Goal: Information Seeking & Learning: Find contact information

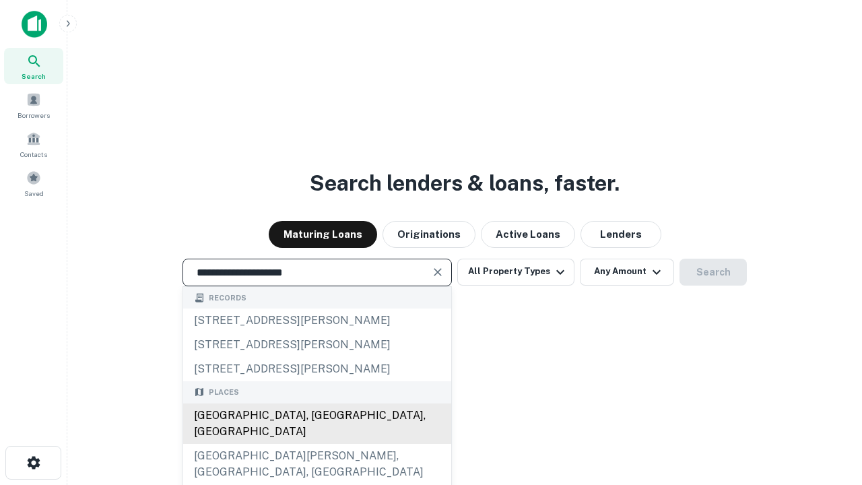
click at [316, 444] on div "Santa Monica, CA, USA" at bounding box center [317, 423] width 268 height 40
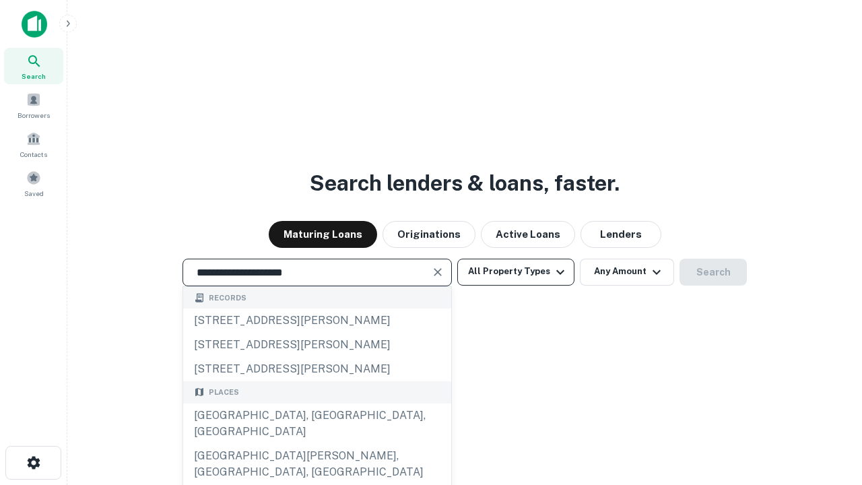
type input "**********"
click at [516, 271] on button "All Property Types" at bounding box center [515, 272] width 117 height 27
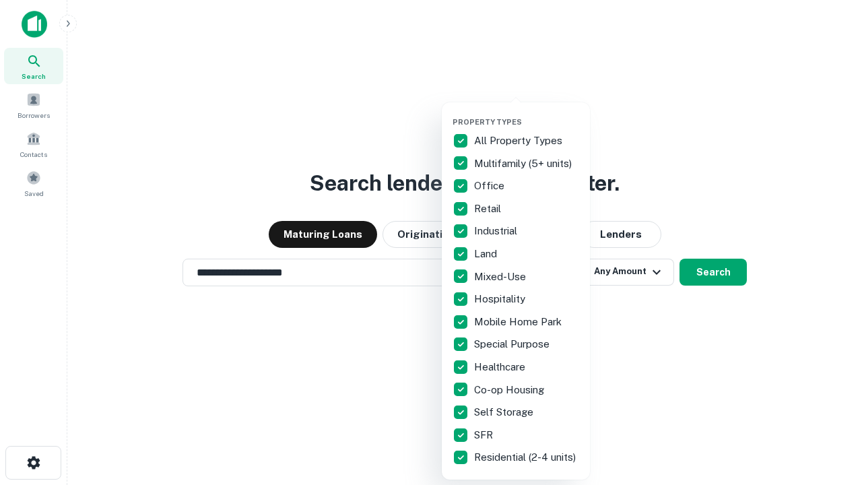
click at [526, 113] on button "button" at bounding box center [526, 113] width 148 height 1
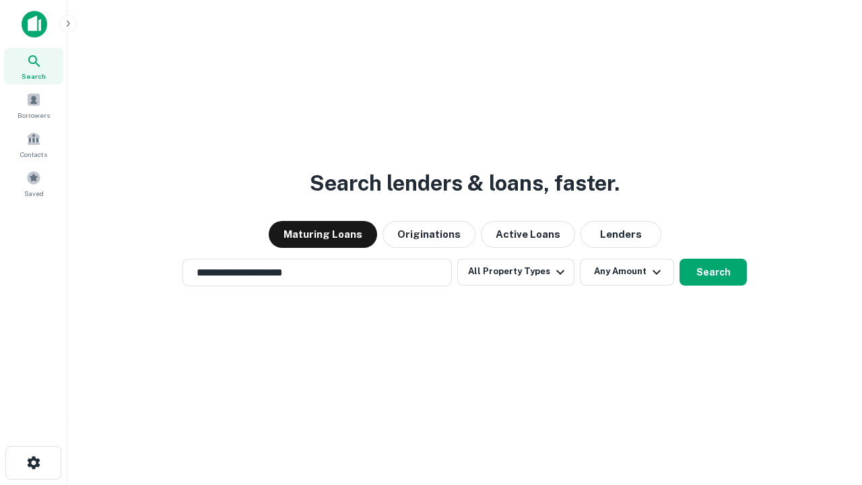
scroll to position [21, 0]
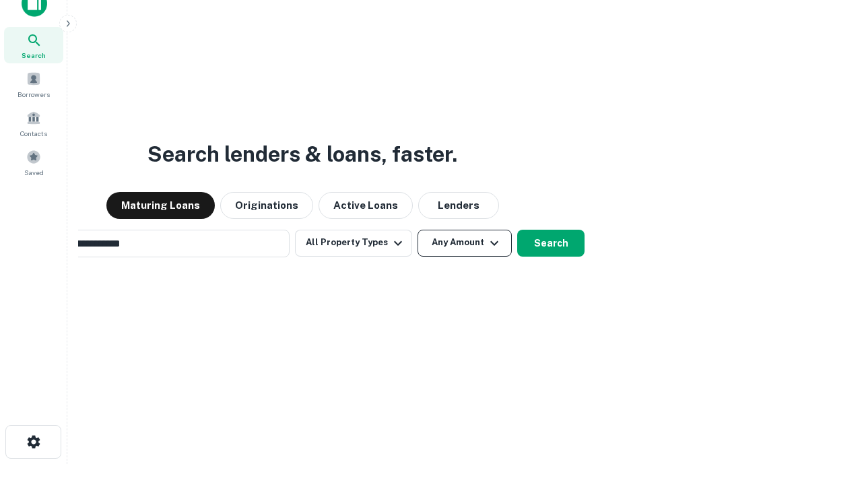
click at [417, 230] on button "Any Amount" at bounding box center [464, 243] width 94 height 27
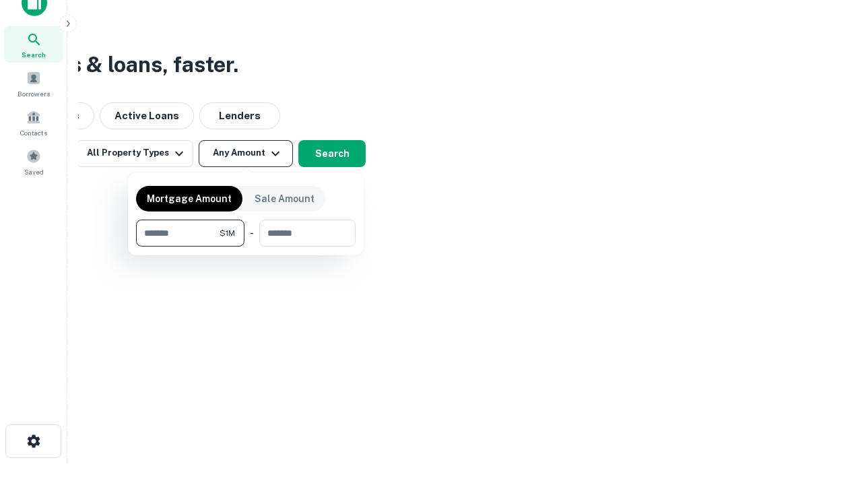
type input "*******"
click at [246, 246] on button "button" at bounding box center [245, 246] width 219 height 1
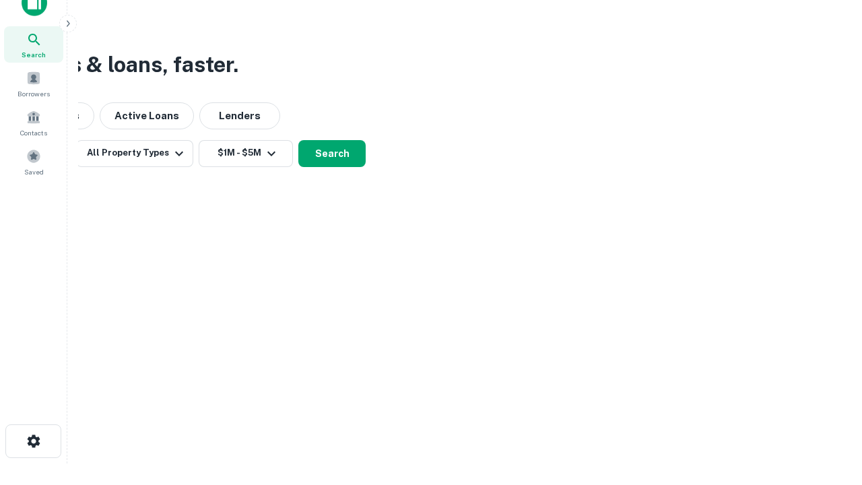
scroll to position [8, 248]
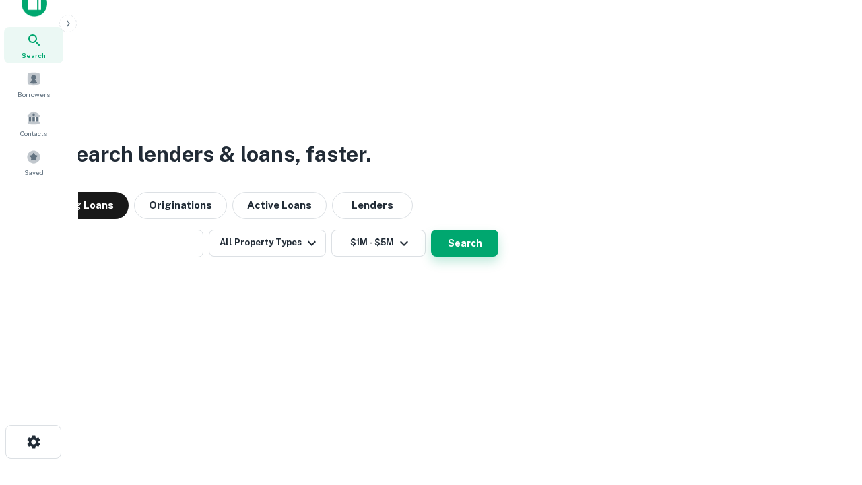
click at [431, 230] on button "Search" at bounding box center [464, 243] width 67 height 27
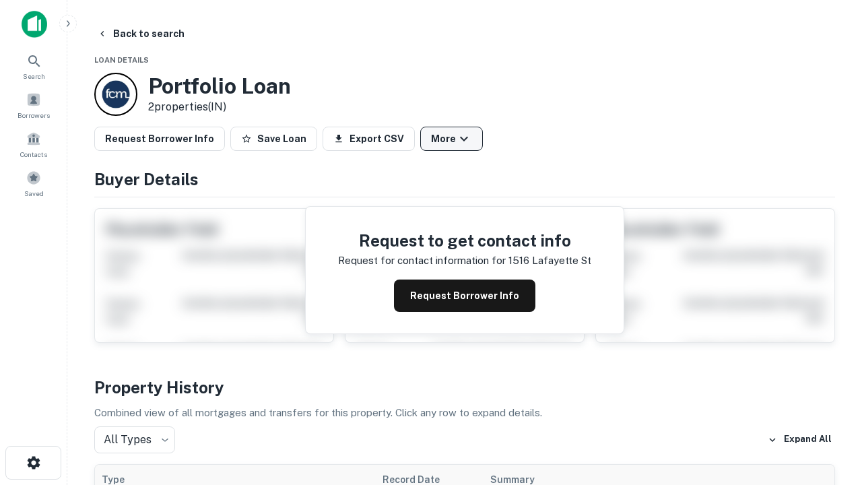
click at [451, 139] on button "More" at bounding box center [451, 139] width 63 height 24
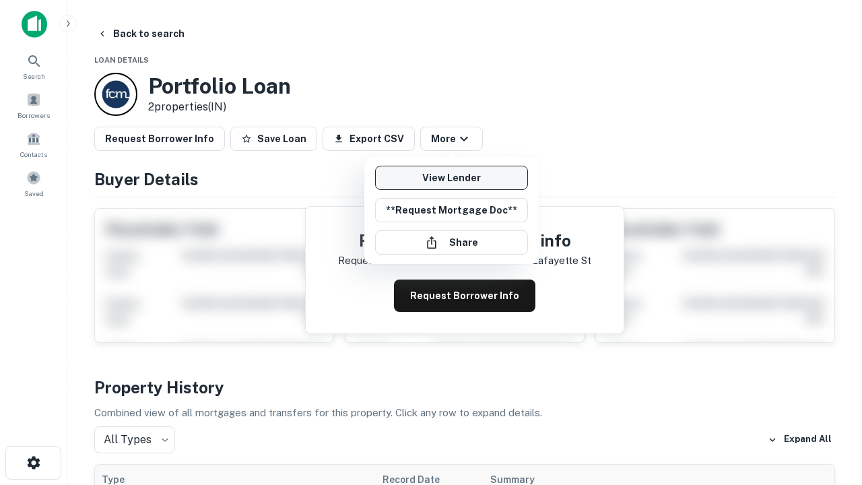
click at [451, 178] on link "View Lender" at bounding box center [451, 178] width 153 height 24
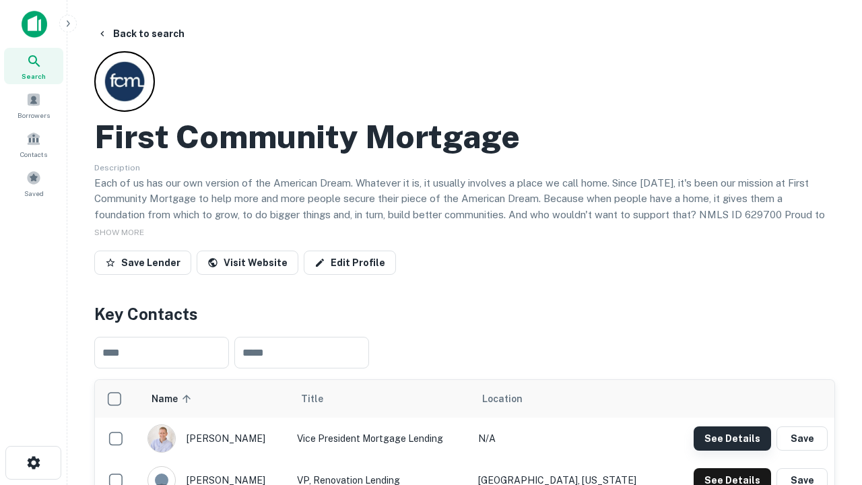
click at [732, 438] on button "See Details" at bounding box center [731, 438] width 77 height 24
click at [33, 463] on icon "button" at bounding box center [34, 462] width 16 height 16
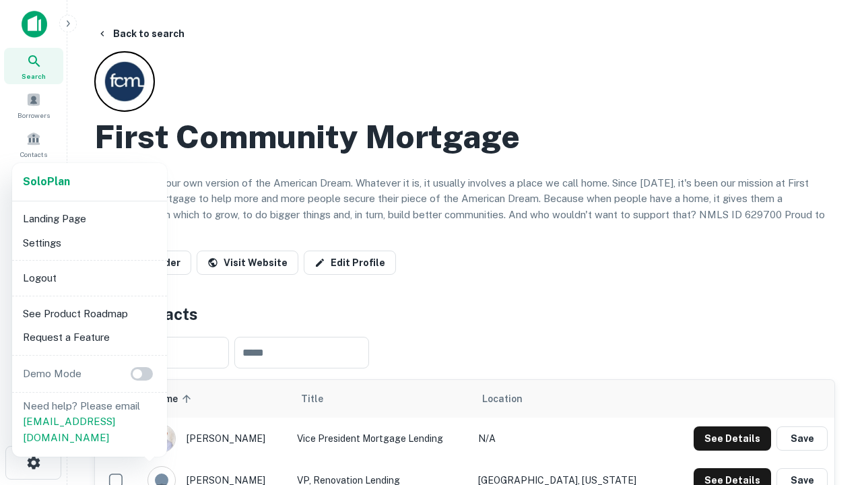
click at [89, 277] on li "Logout" at bounding box center [90, 278] width 144 height 24
